Goal: Transaction & Acquisition: Purchase product/service

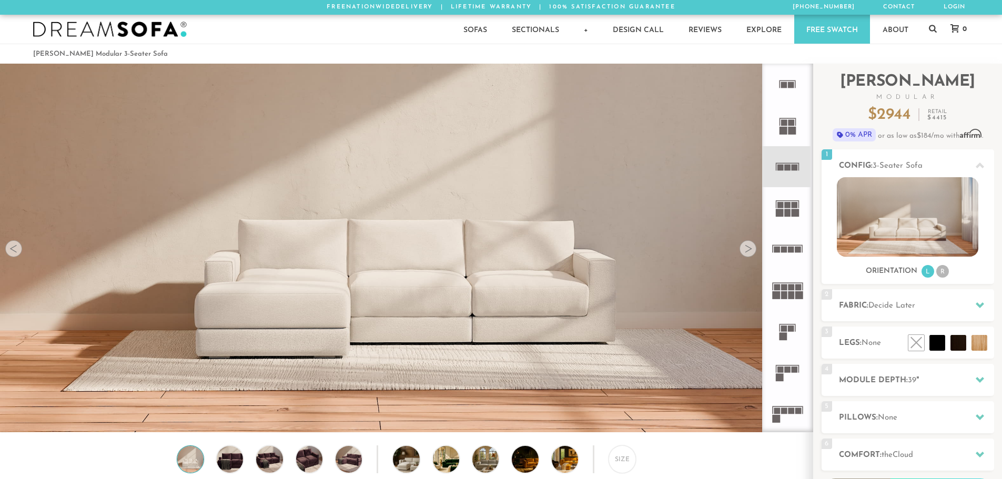
scroll to position [12321, 994]
click at [880, 305] on span "Decide Later" at bounding box center [892, 306] width 47 height 8
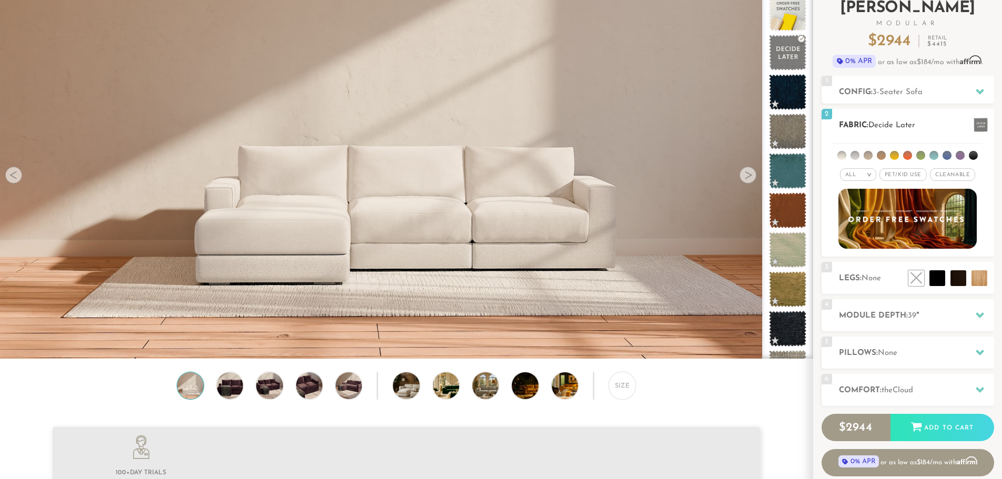
scroll to position [73, 0]
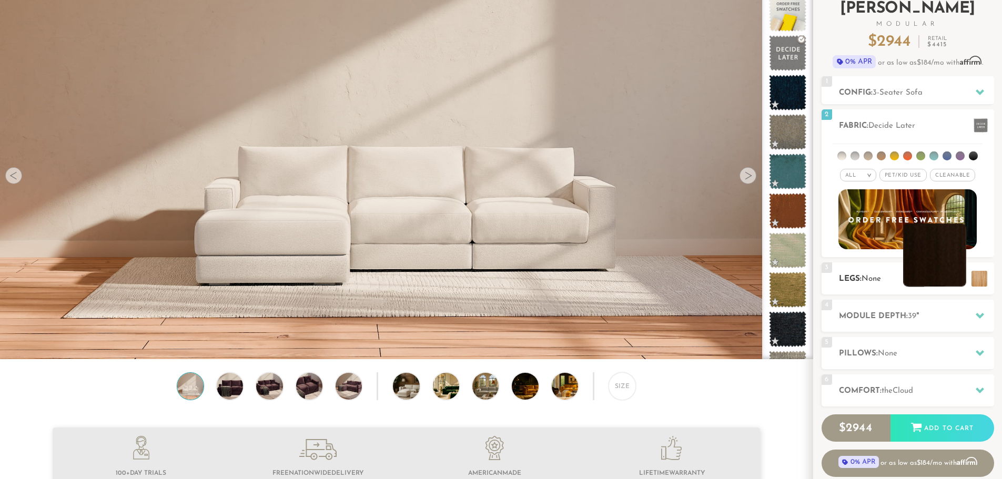
click at [955, 283] on li at bounding box center [934, 255] width 63 height 63
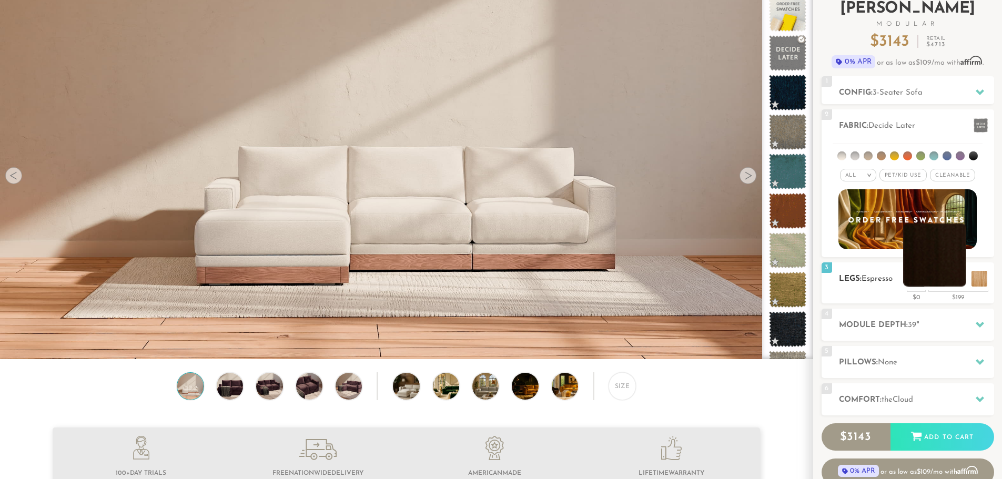
click at [959, 285] on li at bounding box center [934, 255] width 63 height 63
click at [912, 333] on div "4 Module Depth: 39 "" at bounding box center [908, 325] width 173 height 32
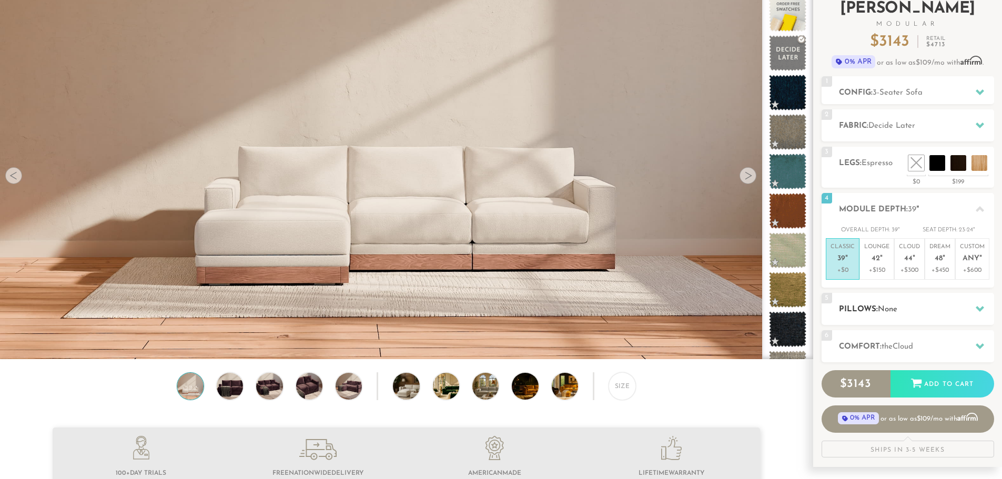
click at [881, 307] on span "None" at bounding box center [887, 310] width 19 height 8
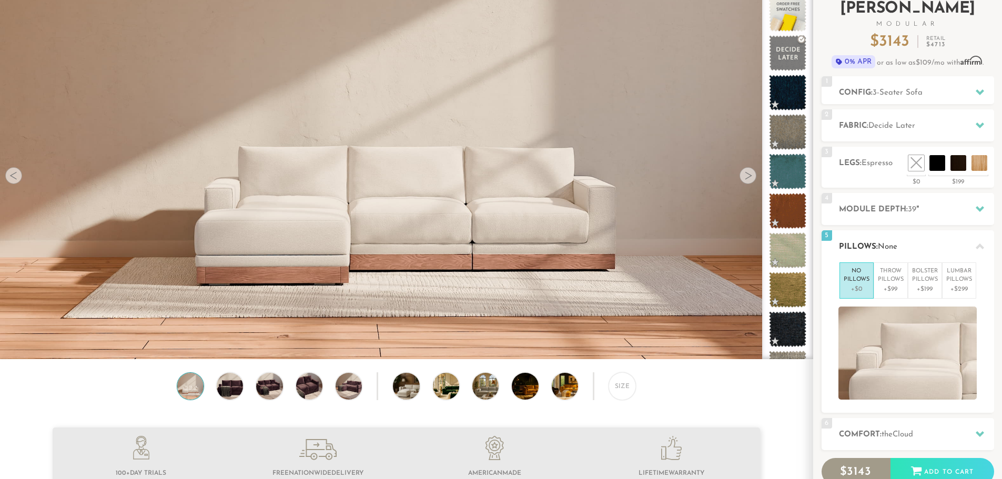
click at [982, 246] on icon at bounding box center [980, 247] width 8 height 6
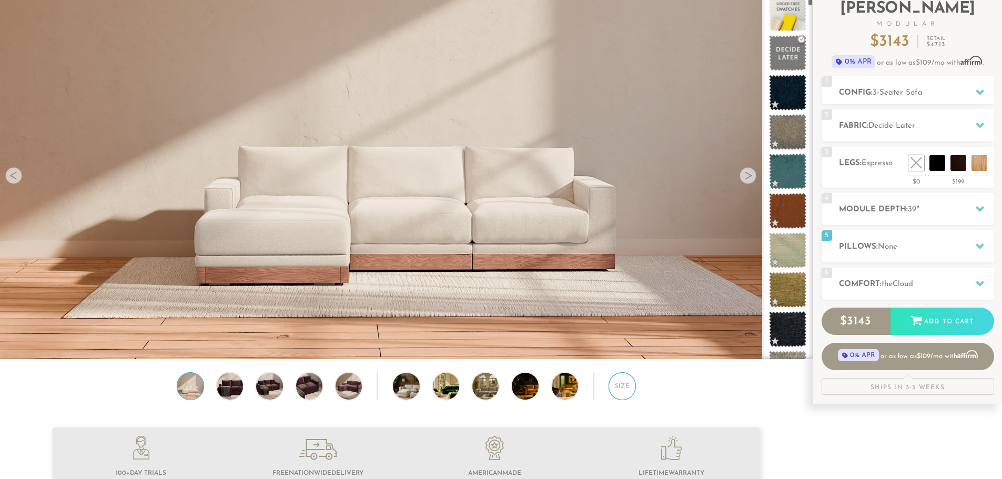
click at [628, 389] on div "Size" at bounding box center [622, 386] width 27 height 27
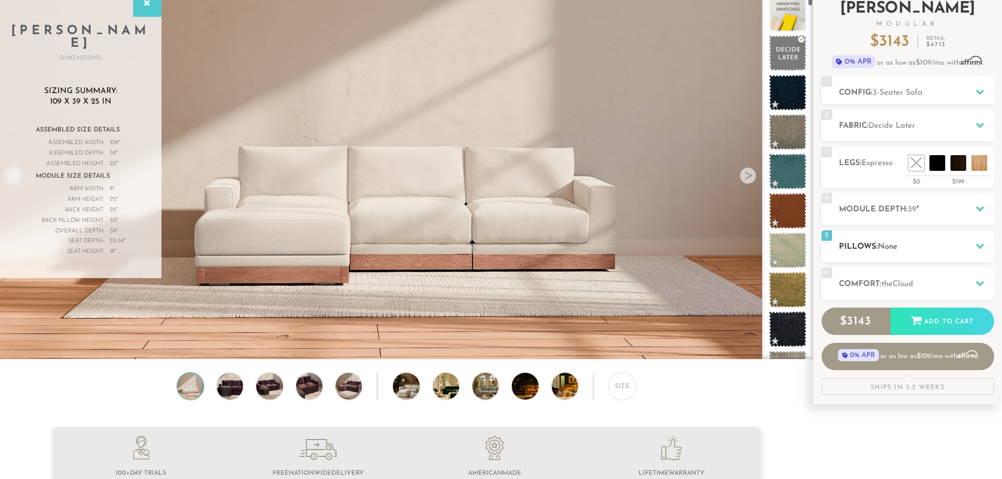
scroll to position [0, 0]
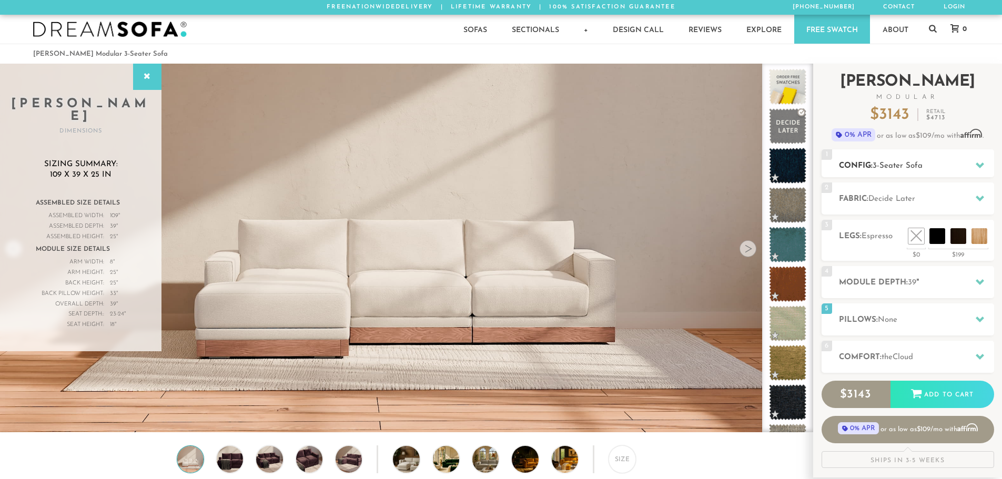
click at [901, 161] on h2 "Config: 3-Seater Sofa" at bounding box center [916, 166] width 155 height 12
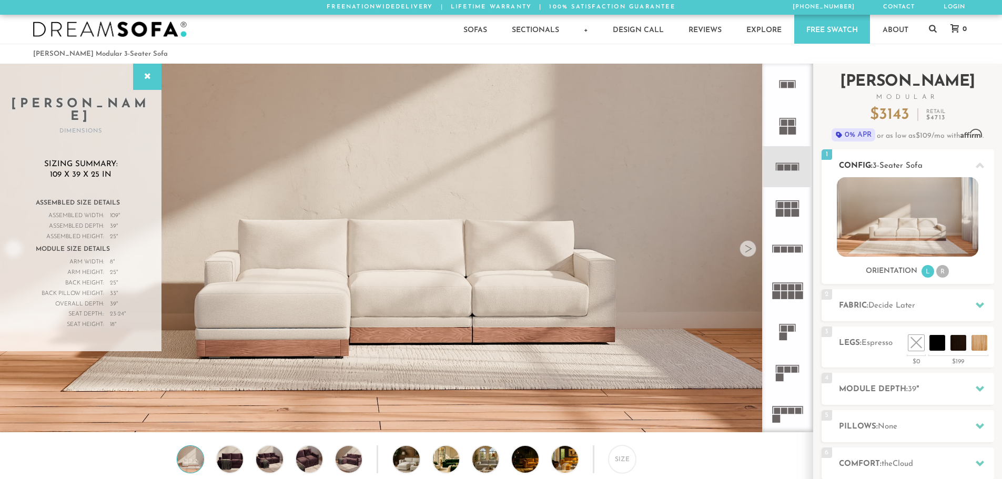
click at [896, 188] on img at bounding box center [908, 216] width 142 height 79
click at [872, 166] on h2 "Config: 3-Seater Sofa" at bounding box center [916, 166] width 155 height 12
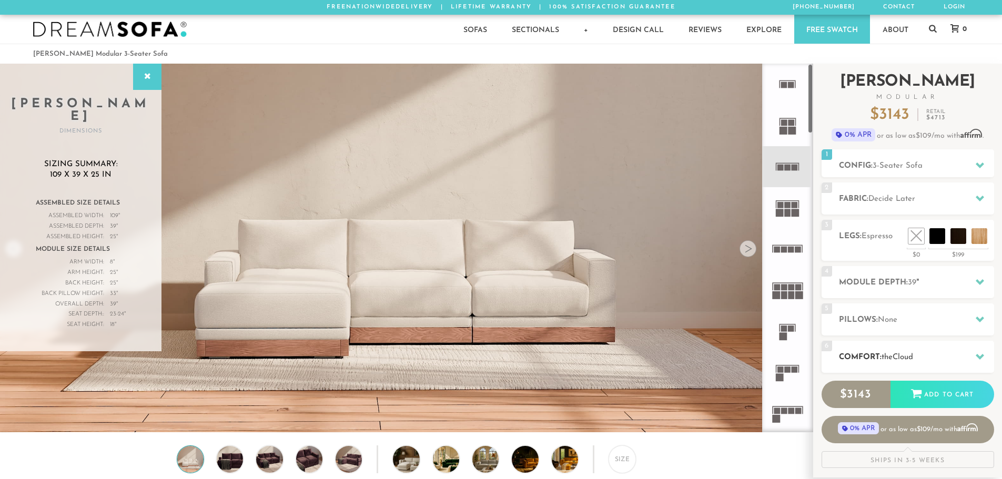
click at [879, 346] on div "6 Comfort: the Cloud soft" at bounding box center [908, 357] width 173 height 32
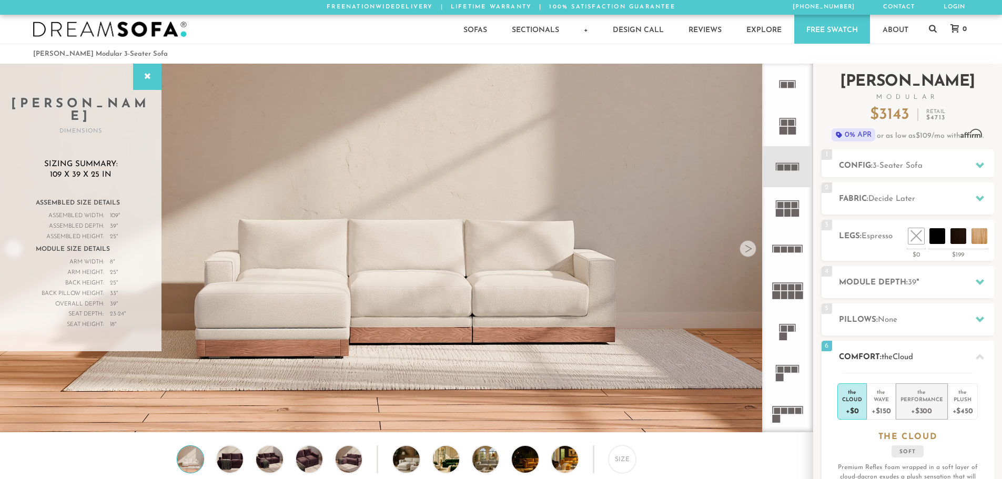
click at [911, 401] on div "Performance" at bounding box center [922, 399] width 43 height 7
click at [897, 320] on span "None" at bounding box center [887, 320] width 19 height 8
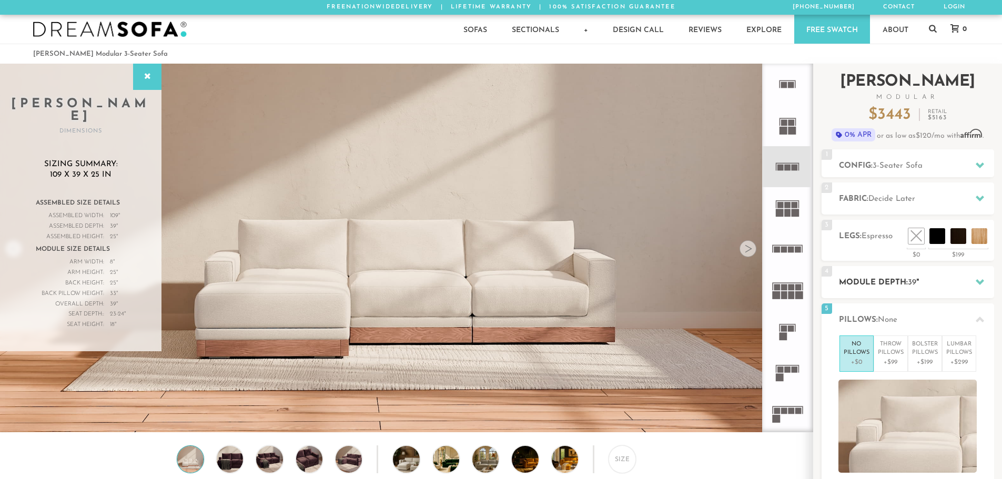
click at [897, 277] on h2 "Module Depth: 39 "" at bounding box center [916, 283] width 155 height 12
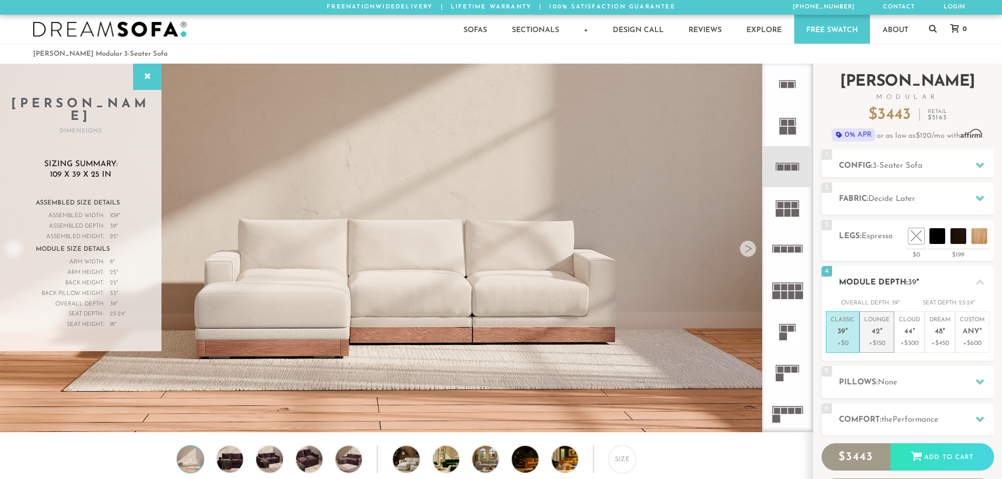
click at [881, 333] on em """ at bounding box center [881, 332] width 3 height 9
click at [841, 329] on span "39" at bounding box center [842, 332] width 8 height 9
